Goal: Check status: Check status

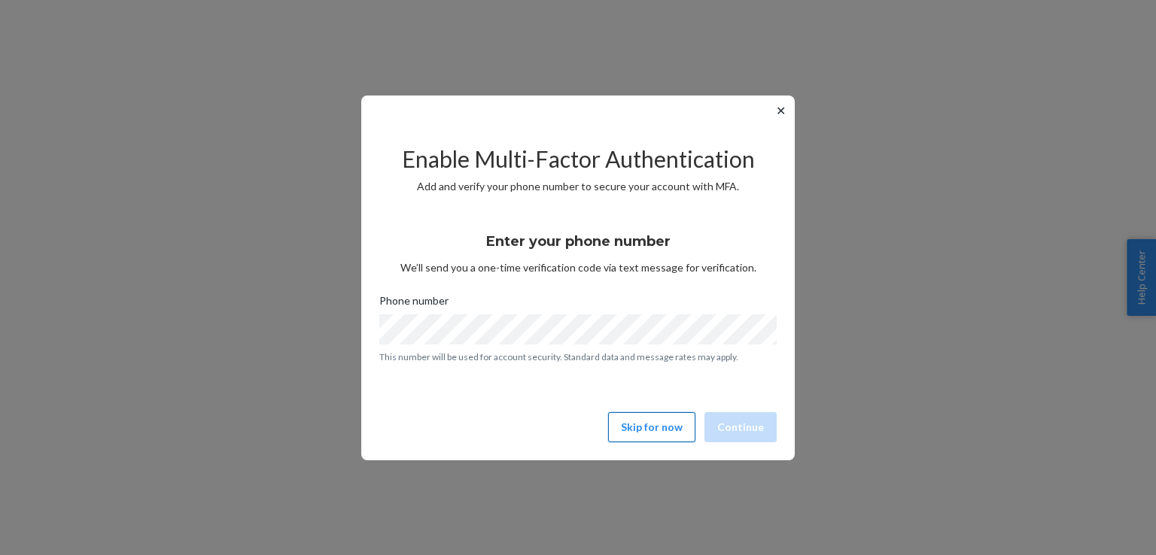
click at [649, 421] on button "Skip for now" at bounding box center [651, 427] width 87 height 30
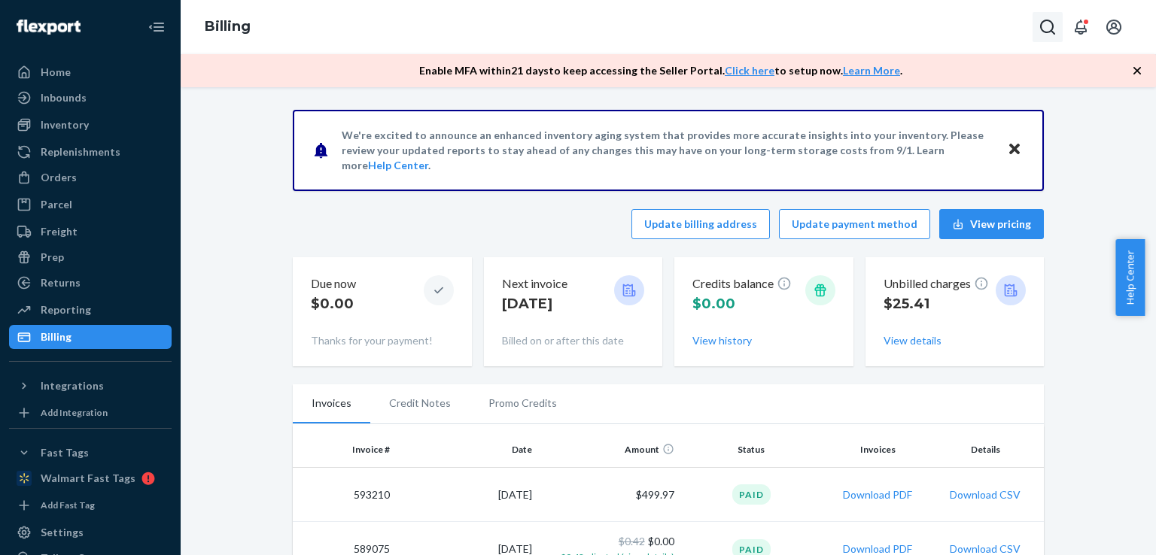
click at [1048, 26] on icon "Open Search Box" at bounding box center [1048, 27] width 18 height 18
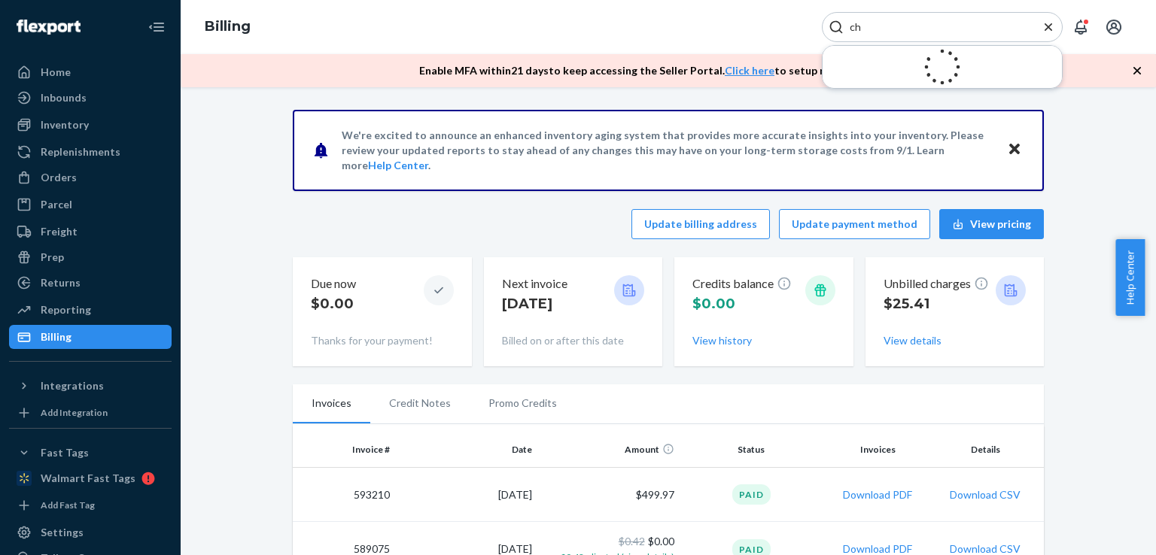
type input "c"
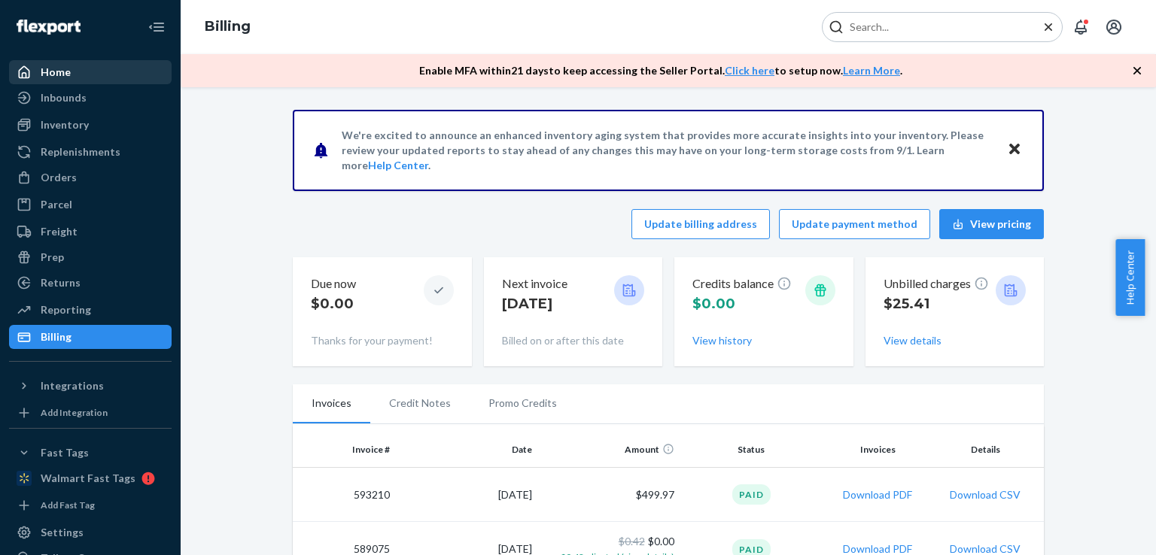
click at [59, 65] on div "Home" at bounding box center [56, 72] width 30 height 15
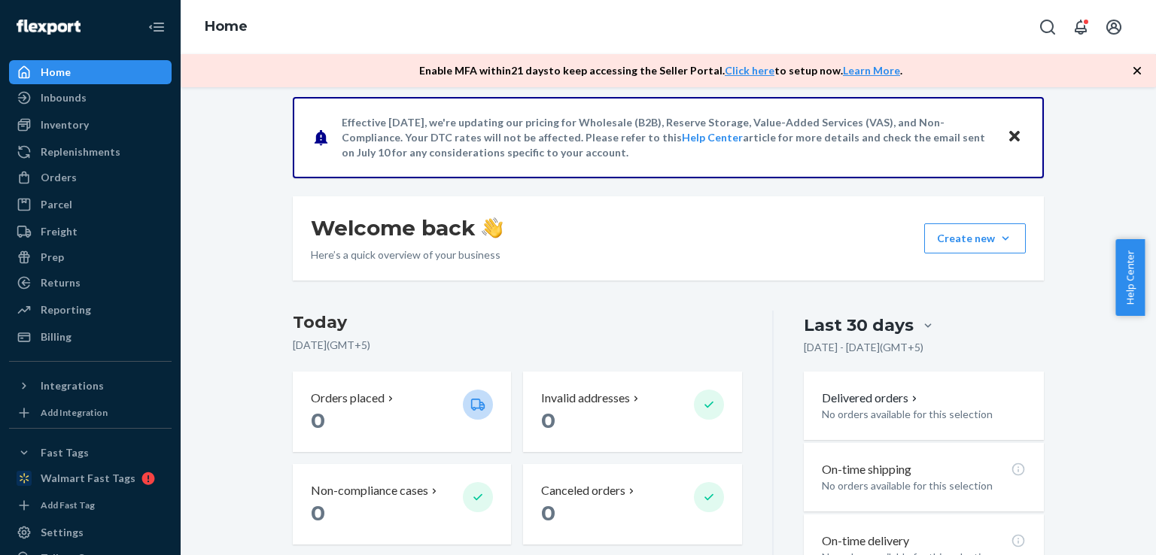
scroll to position [124, 0]
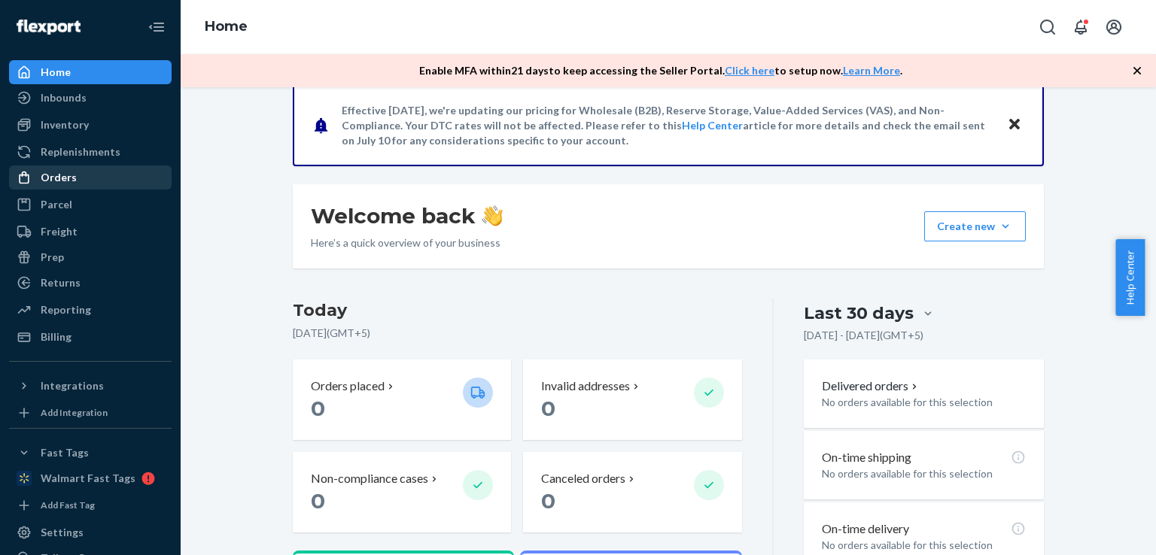
click at [84, 175] on div "Orders" at bounding box center [91, 177] width 160 height 21
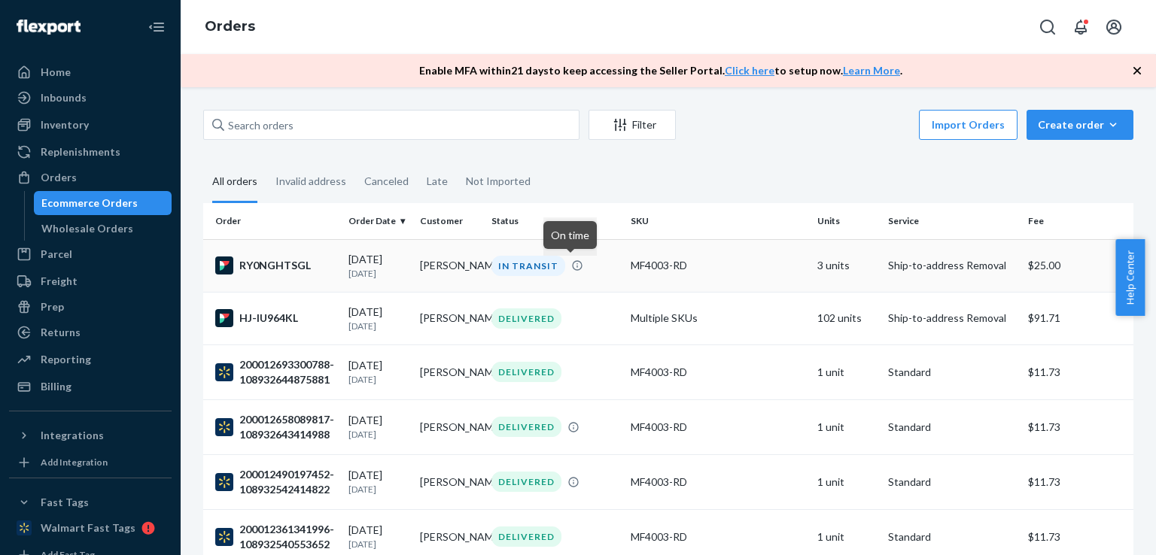
click at [571, 267] on icon at bounding box center [577, 266] width 12 height 12
